Goal: Task Accomplishment & Management: Use online tool/utility

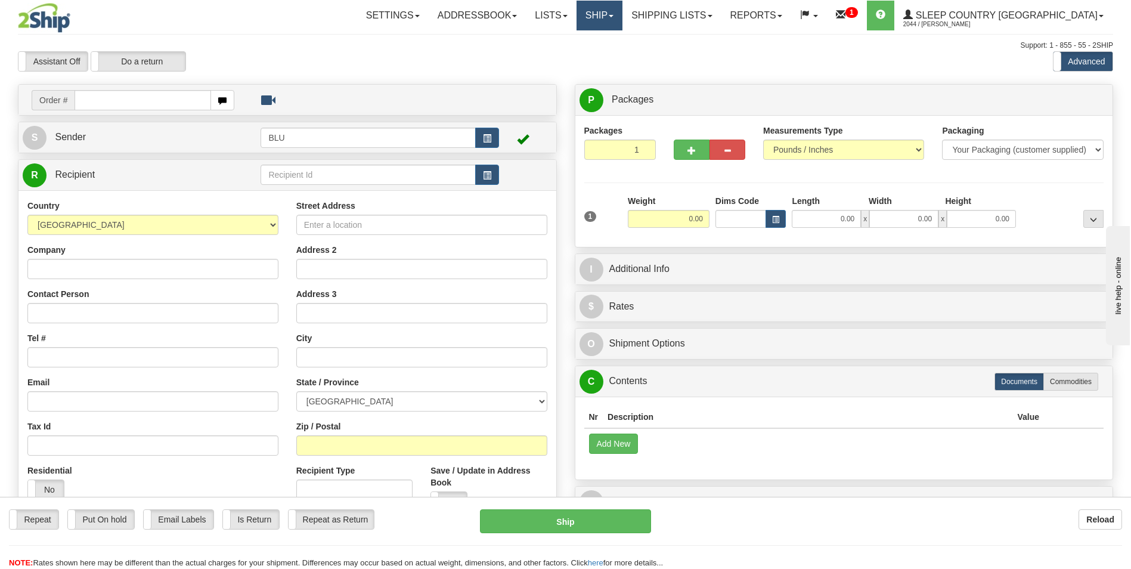
click at [622, 13] on link "Ship" at bounding box center [599, 16] width 46 height 30
click at [610, 57] on span "OnHold / Order Queue" at bounding box center [568, 57] width 84 height 10
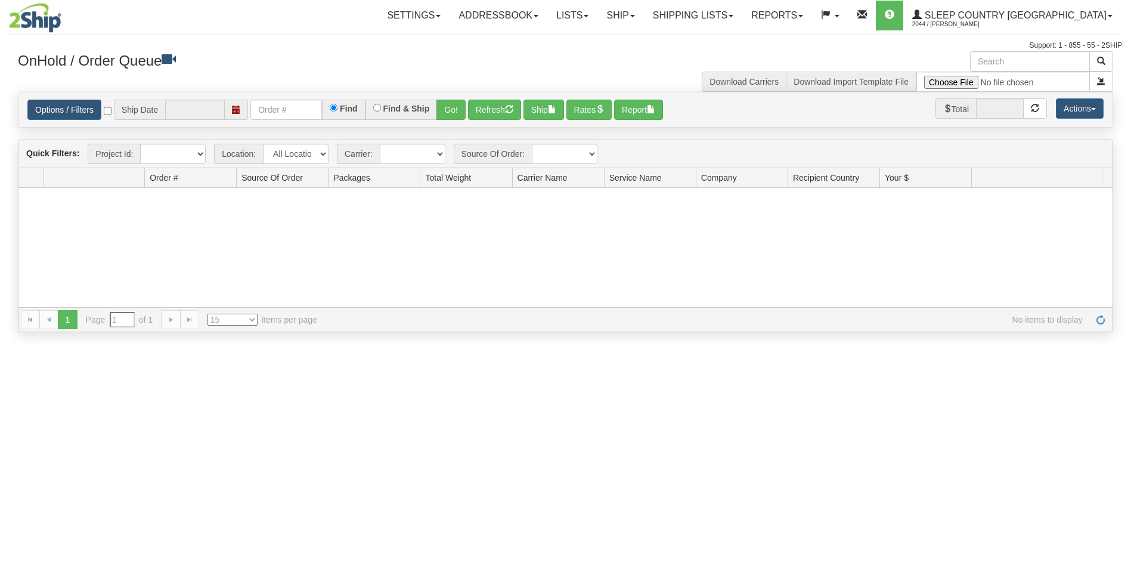
type input "[DATE]"
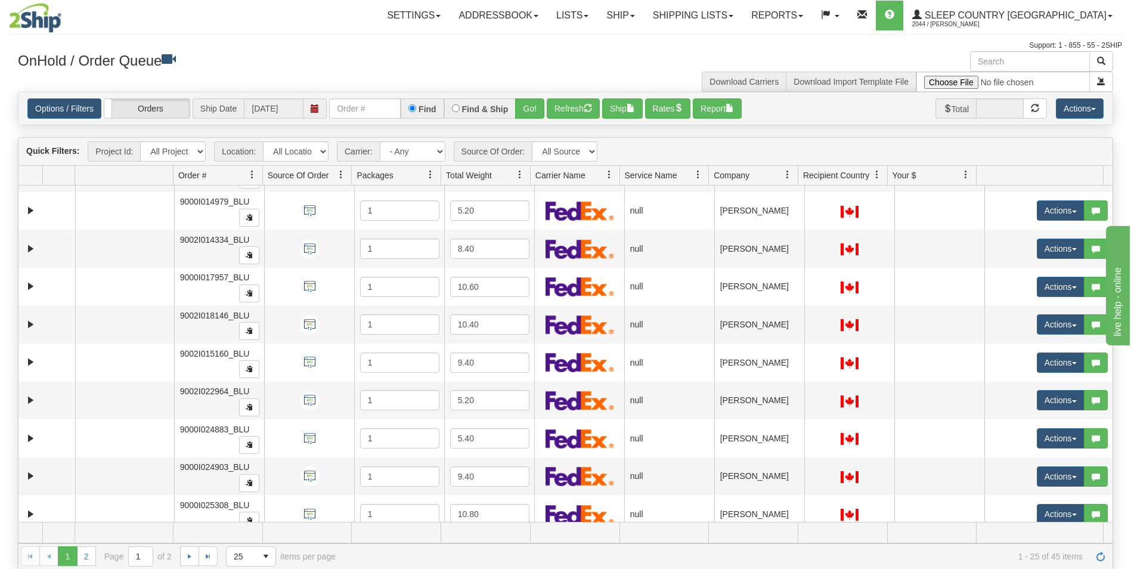
scroll to position [612, 0]
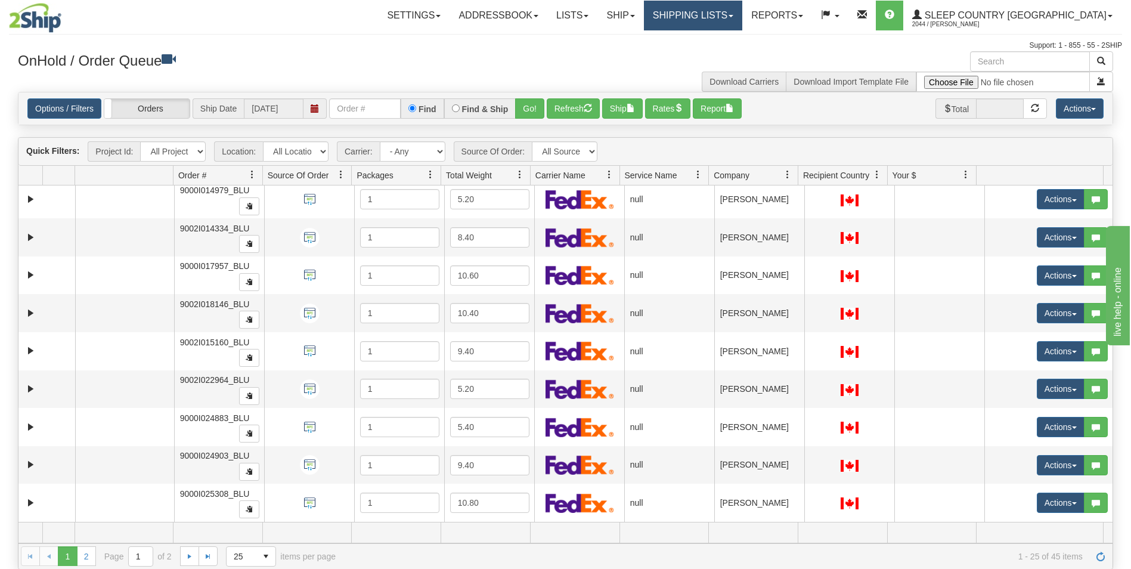
click at [733, 15] on span at bounding box center [730, 16] width 5 height 2
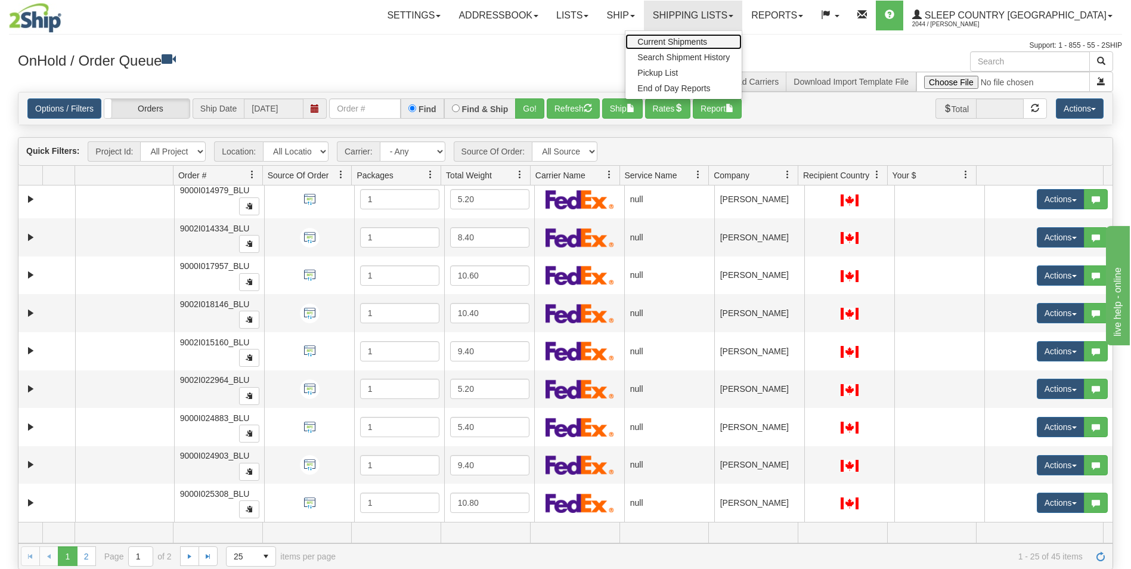
click at [707, 39] on span "Current Shipments" at bounding box center [672, 42] width 70 height 10
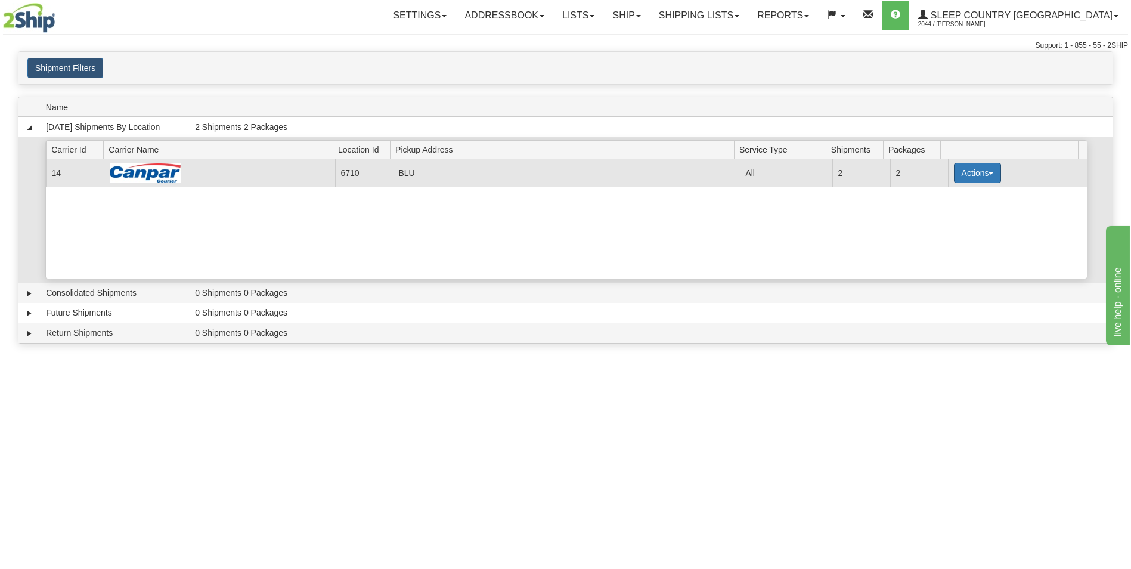
click at [965, 169] on button "Actions" at bounding box center [978, 173] width 48 height 20
click at [944, 223] on span "Pickup" at bounding box center [933, 226] width 32 height 8
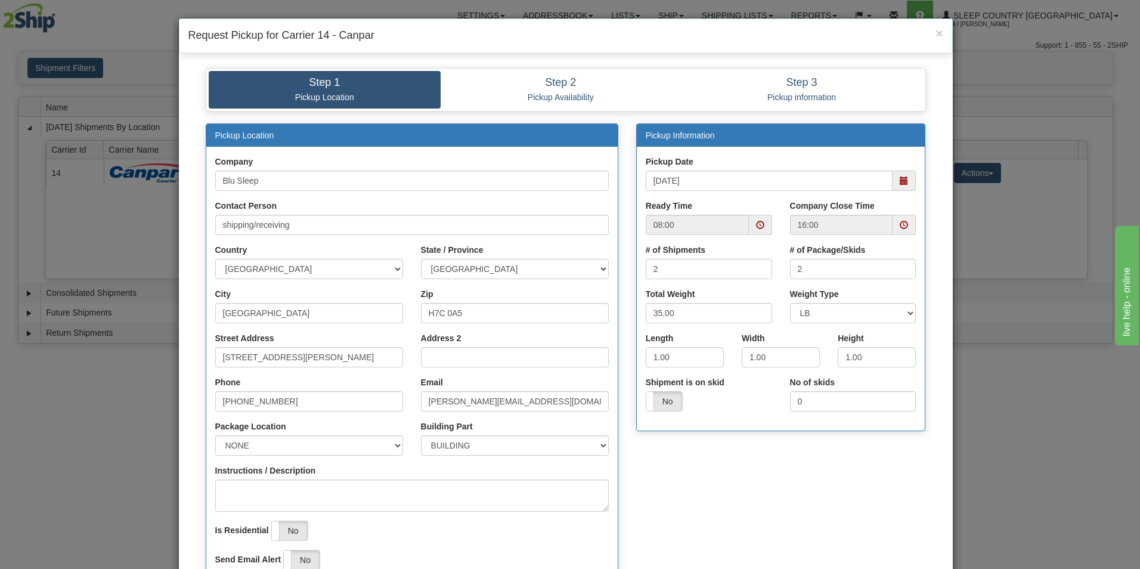
click at [756, 223] on span at bounding box center [760, 225] width 8 height 8
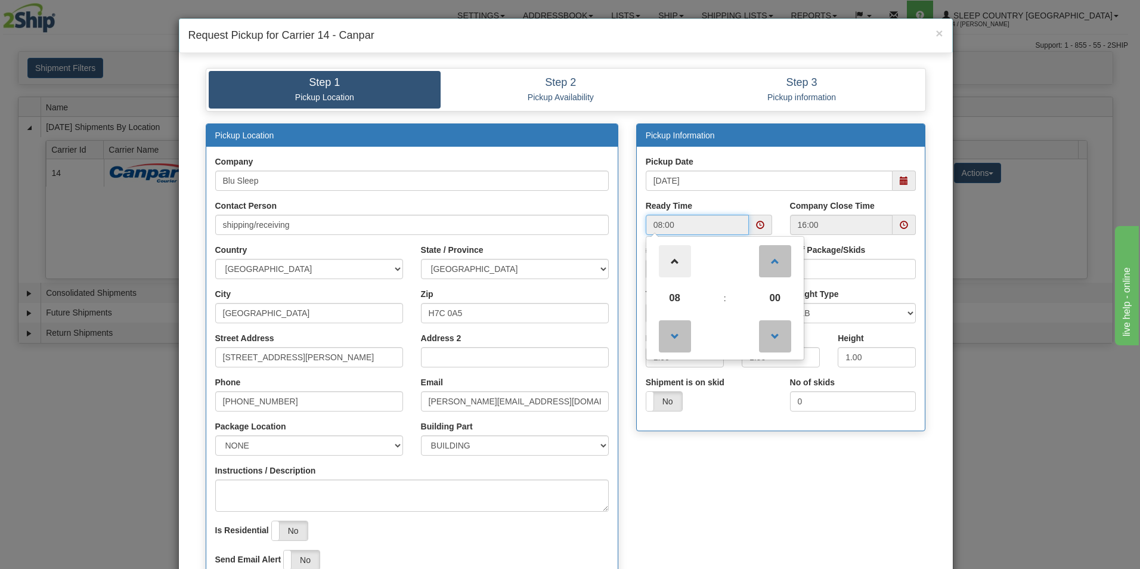
click at [670, 258] on span at bounding box center [675, 261] width 32 height 32
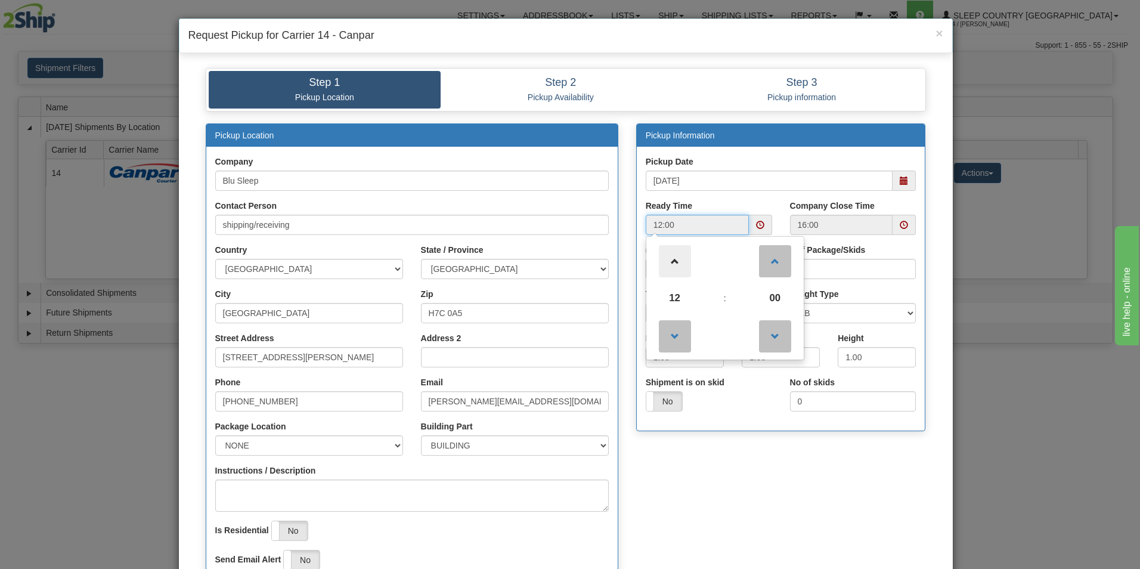
type input "13:00"
click at [910, 287] on div "# of Package/Skids 2" at bounding box center [853, 266] width 144 height 44
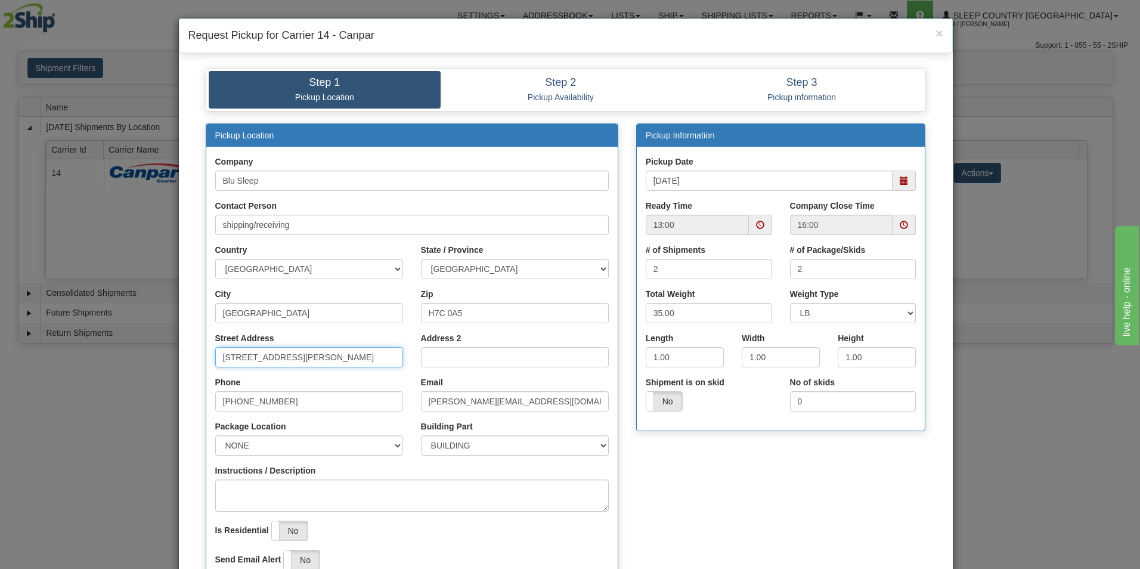
click at [348, 358] on input "[STREET_ADDRESS][PERSON_NAME]" at bounding box center [309, 357] width 188 height 20
type input "1"
type input "3424 Boul. Industriel"
select select "2"
click at [472, 314] on input "H7C 0A5" at bounding box center [515, 313] width 188 height 20
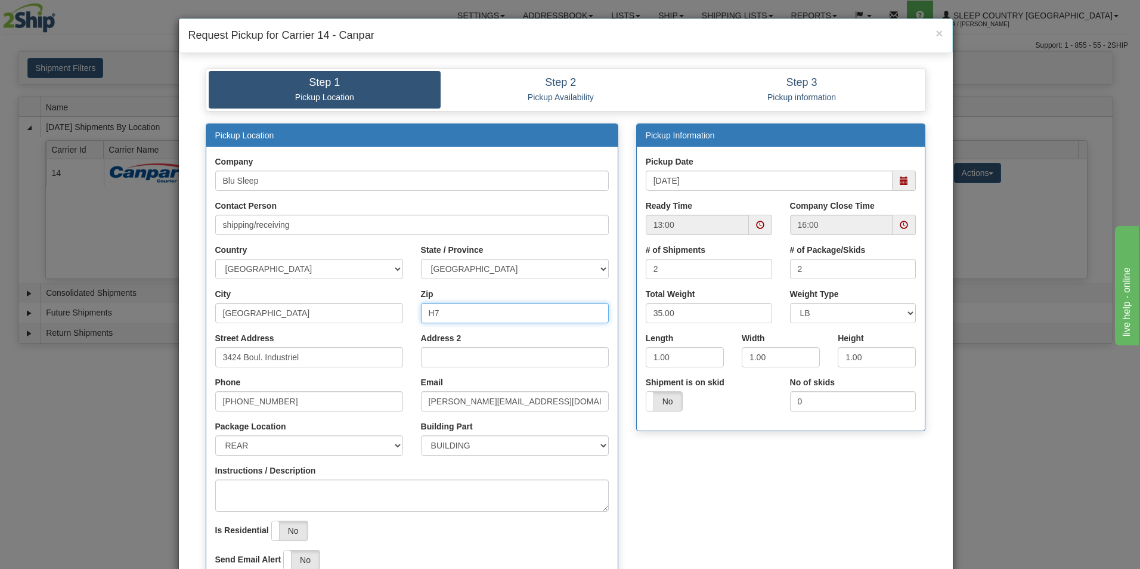
type input "H"
type input "H7L 4R9"
click at [689, 355] on input "1.00" at bounding box center [685, 357] width 78 height 20
type input "1"
type input "17.00"
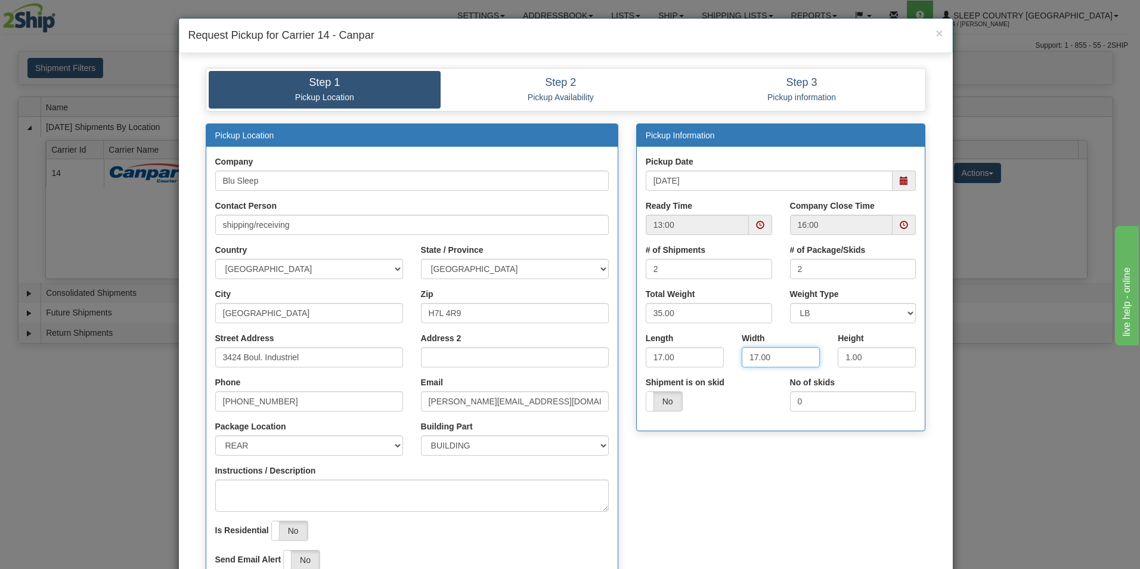
type input "17.00"
type input "9.00"
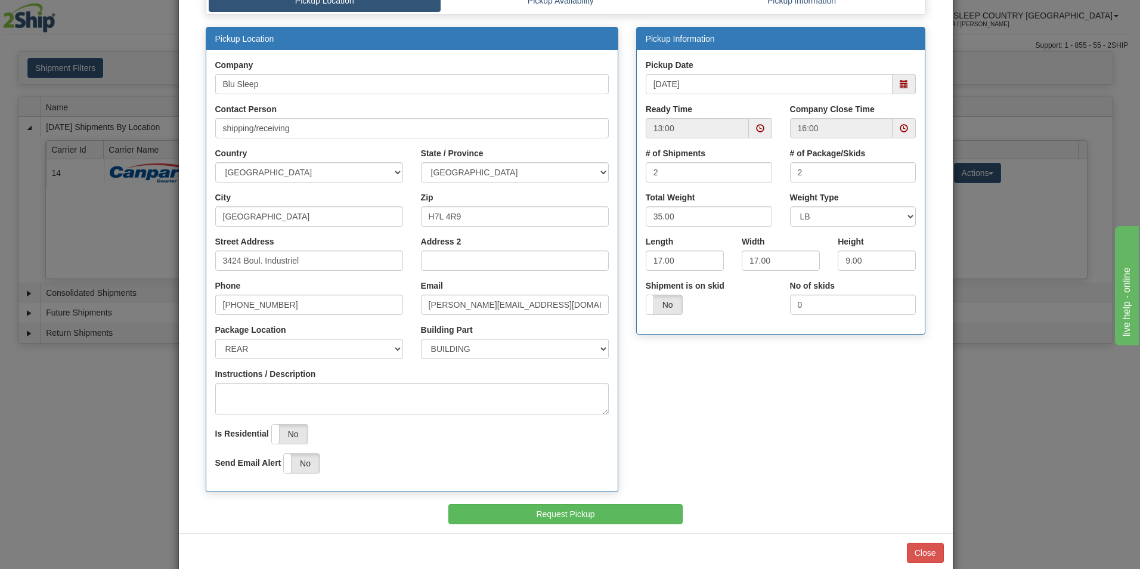
scroll to position [118, 0]
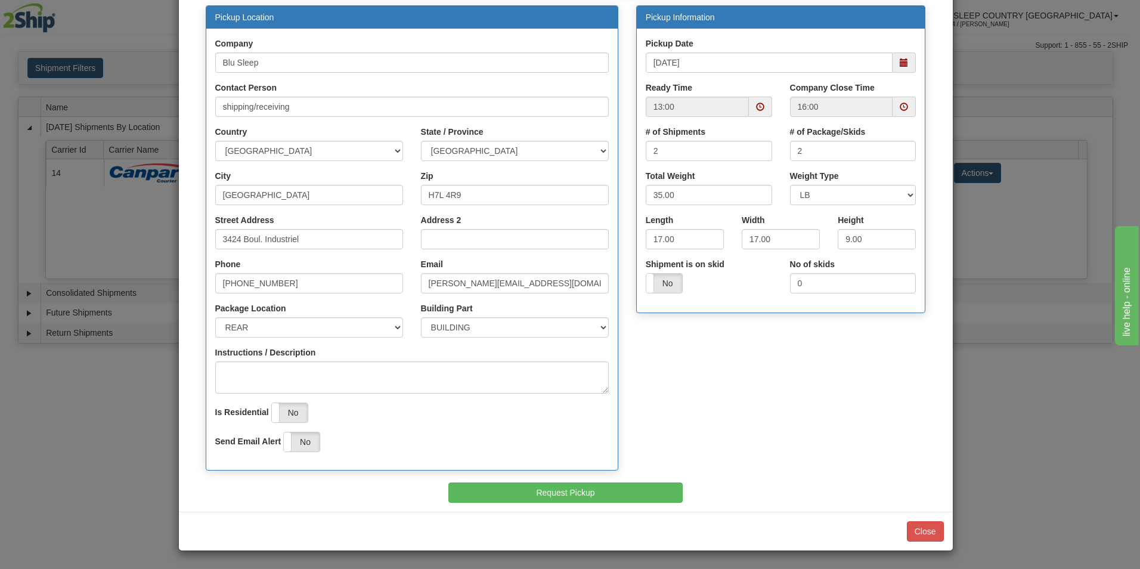
drag, startPoint x: 1133, startPoint y: 207, endPoint x: 21, endPoint y: 19, distance: 1127.5
click at [562, 488] on button "Request Pickup" at bounding box center [565, 492] width 234 height 20
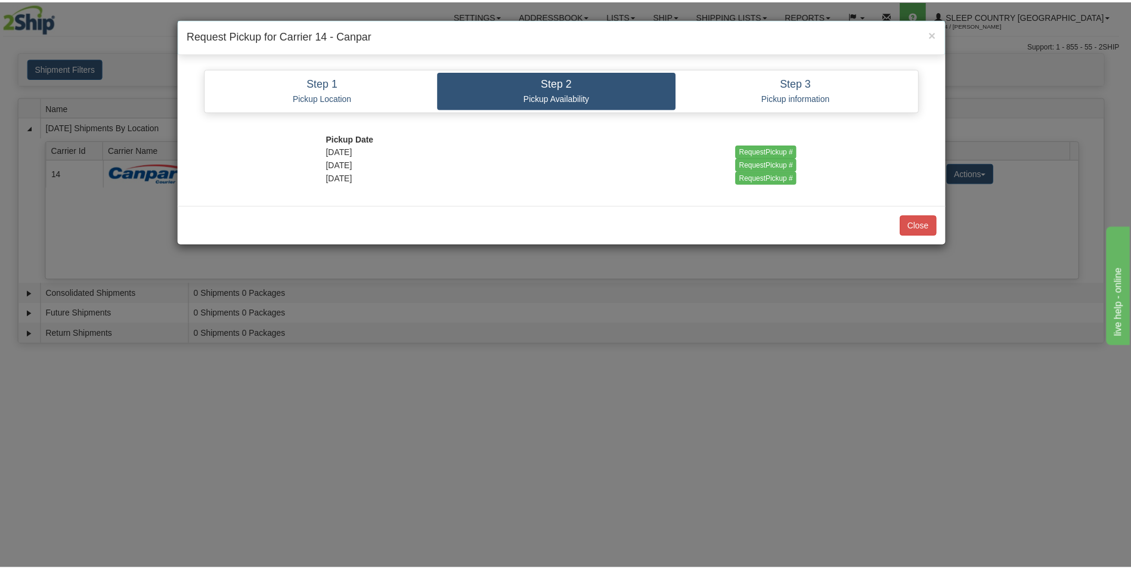
scroll to position [0, 0]
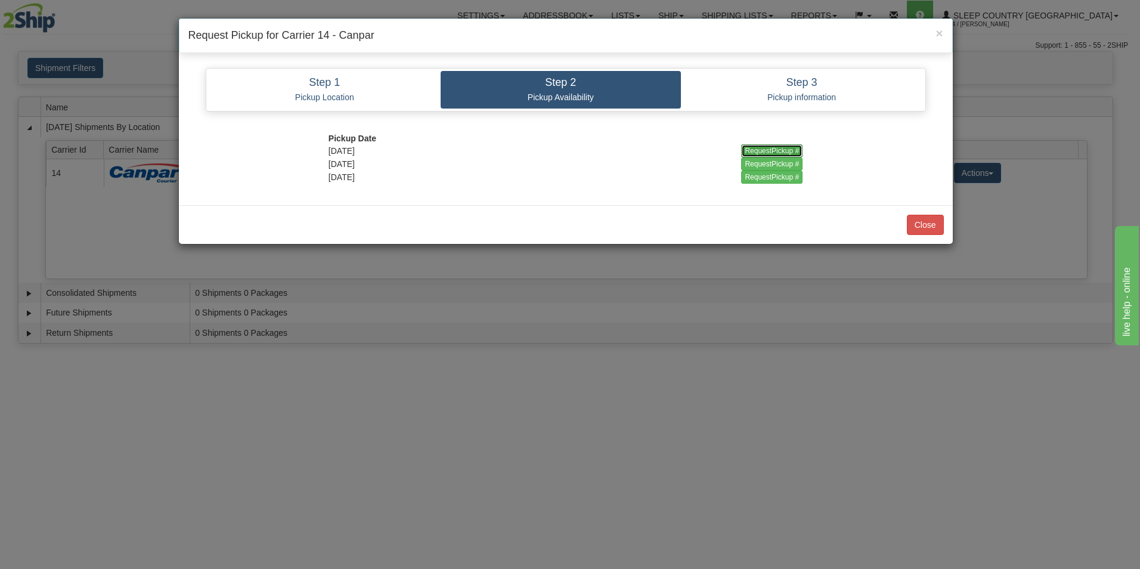
click at [761, 147] on input "RequestPickup #" at bounding box center [771, 150] width 61 height 13
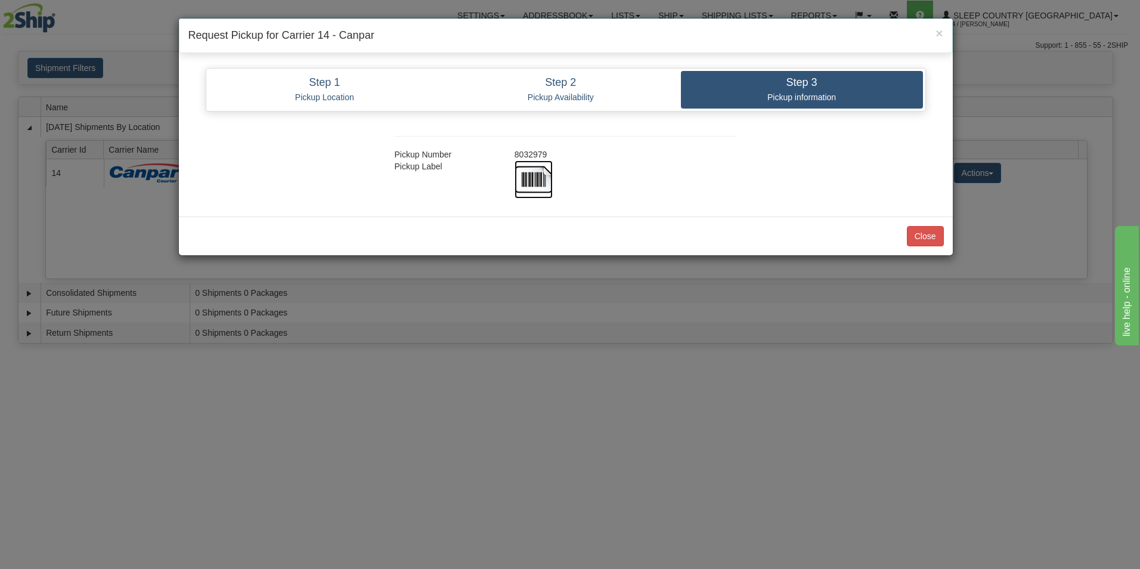
click at [527, 173] on img at bounding box center [533, 179] width 38 height 38
drag, startPoint x: 916, startPoint y: 228, endPoint x: 899, endPoint y: 220, distance: 18.4
click at [913, 225] on div "Close" at bounding box center [566, 235] width 774 height 39
click at [930, 234] on button "Close" at bounding box center [925, 236] width 37 height 20
